Goal: Task Accomplishment & Management: Complete application form

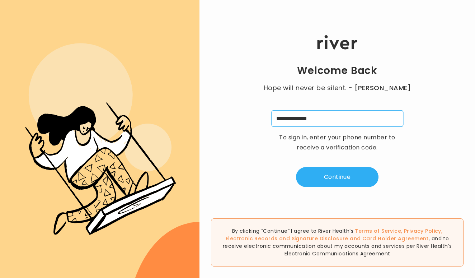
type input "**********"
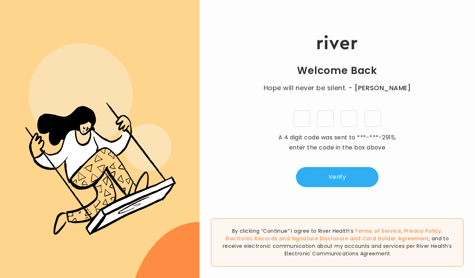
type input "*"
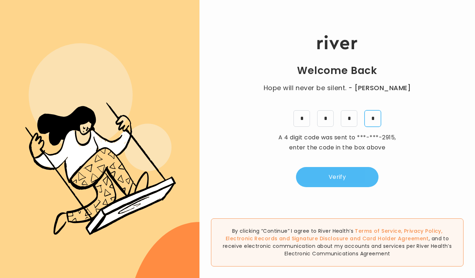
type input "*"
click at [341, 175] on button "Verify" at bounding box center [337, 177] width 83 height 20
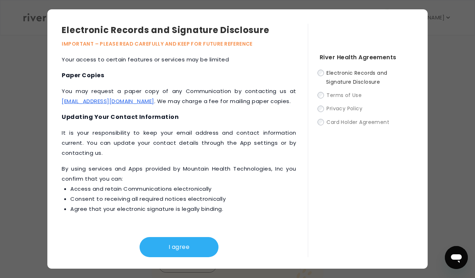
scroll to position [63, 0]
click at [186, 245] on button "I agree" at bounding box center [179, 247] width 79 height 20
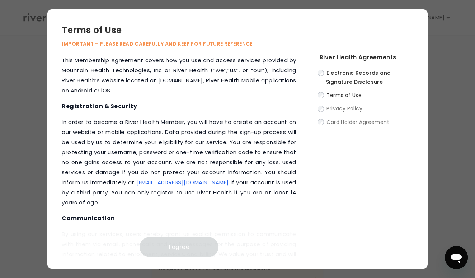
click at [452, 126] on div "Terms of Use IMPORTANT – PLEASE READ CAREFULLY AND KEEP FOR FUTURE REFERENCE Th…" at bounding box center [237, 138] width 475 height 259
click at [25, 32] on div "Terms of Use IMPORTANT – PLEASE READ CAREFULLY AND KEEP FOR FUTURE REFERENCE Th…" at bounding box center [237, 138] width 475 height 259
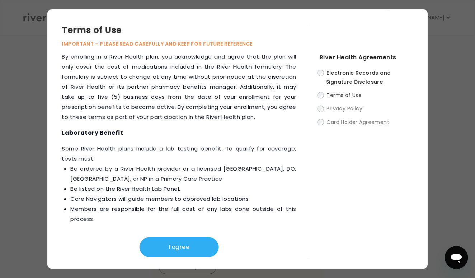
scroll to position [86, 0]
click at [169, 257] on div "Terms of Use IMPORTANT – PLEASE READ CAREFULLY AND KEEP FOR FUTURE REFERENCE Th…" at bounding box center [237, 138] width 380 height 259
click at [169, 257] on button "I agree" at bounding box center [179, 247] width 79 height 20
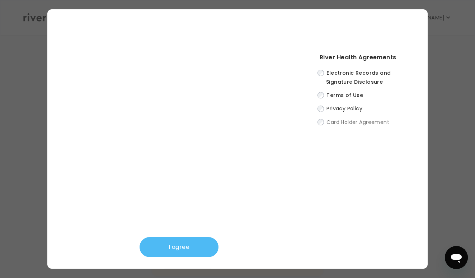
click at [158, 251] on button "I agree" at bounding box center [179, 247] width 79 height 20
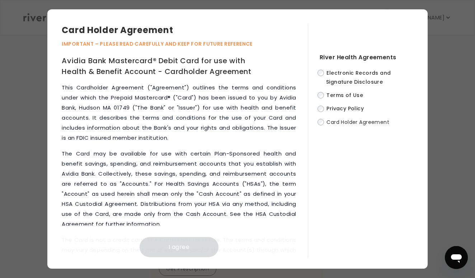
scroll to position [0, 0]
click at [323, 104] on label "Privacy Policy" at bounding box center [367, 108] width 94 height 9
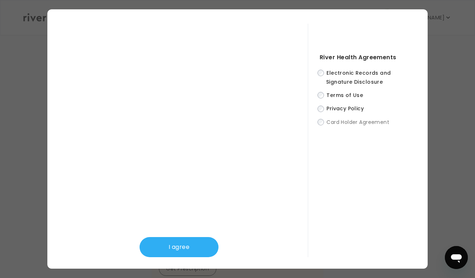
click at [320, 90] on label "Terms of Use" at bounding box center [367, 94] width 94 height 9
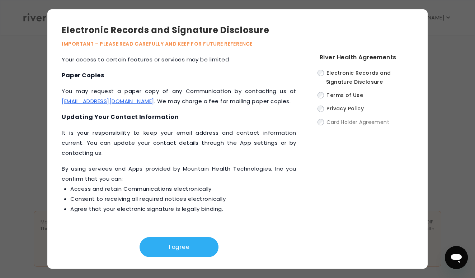
scroll to position [243, 0]
click at [179, 241] on button "I agree" at bounding box center [179, 247] width 79 height 20
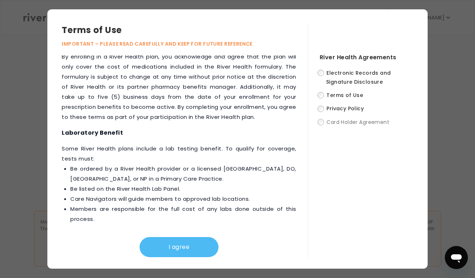
click at [170, 244] on button "I agree" at bounding box center [179, 247] width 79 height 20
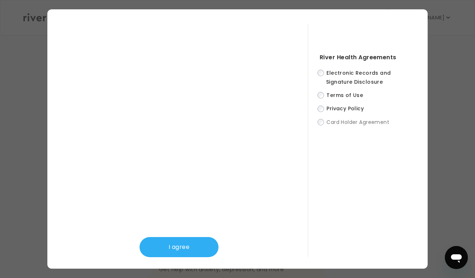
scroll to position [0, 0]
